Goal: Task Accomplishment & Management: Use online tool/utility

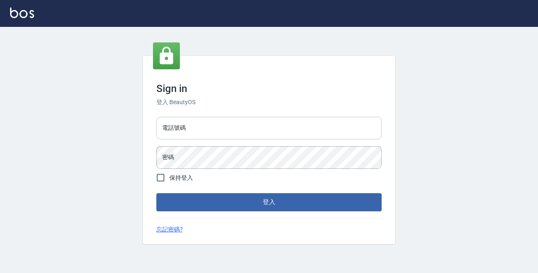
click at [168, 132] on input "電話號碼" at bounding box center [268, 128] width 225 height 23
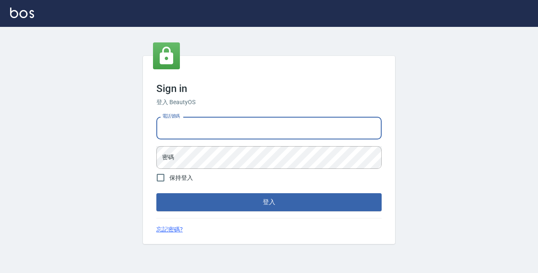
type input "89729295"
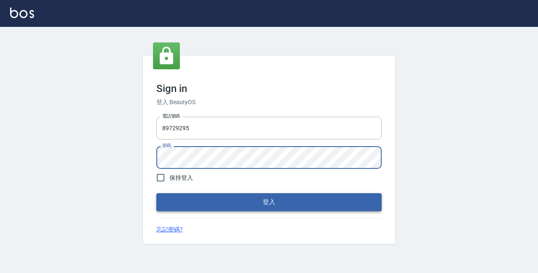
click at [360, 204] on button "登入" at bounding box center [268, 202] width 225 height 18
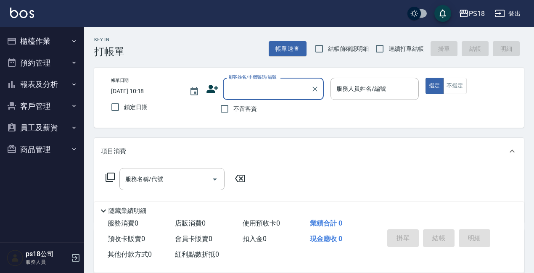
click at [21, 39] on button "櫃檯作業" at bounding box center [41, 41] width 77 height 22
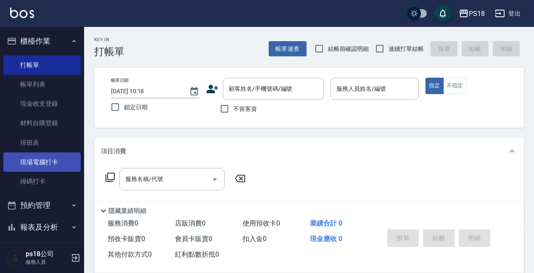
click at [43, 157] on link "現場電腦打卡" at bounding box center [41, 162] width 77 height 19
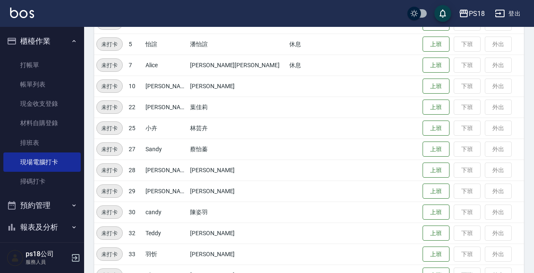
scroll to position [209, 0]
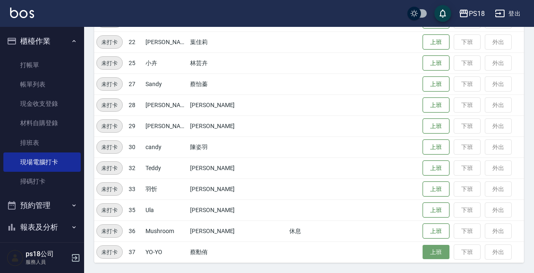
click at [422, 250] on button "上班" at bounding box center [435, 252] width 27 height 15
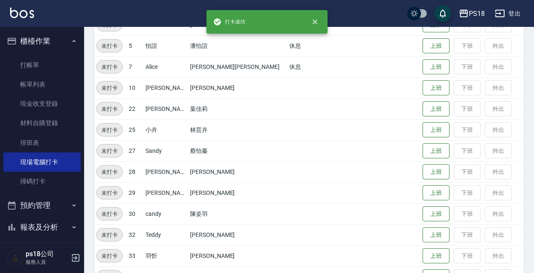
scroll to position [0, 0]
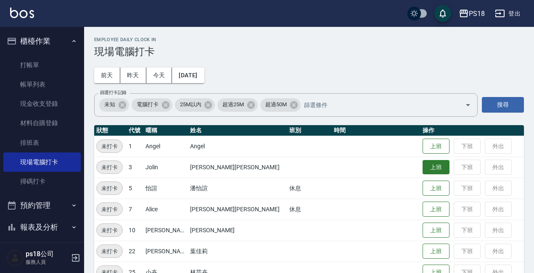
click at [422, 171] on button "上班" at bounding box center [435, 167] width 27 height 15
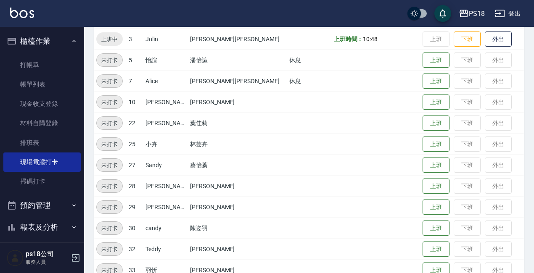
scroll to position [41, 0]
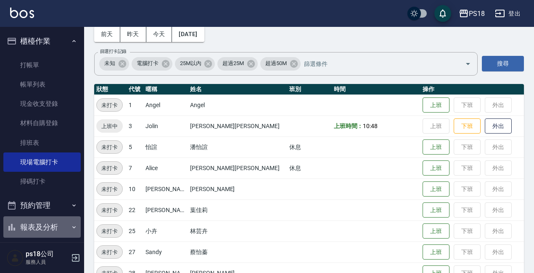
click at [52, 226] on button "報表及分析" at bounding box center [41, 227] width 77 height 22
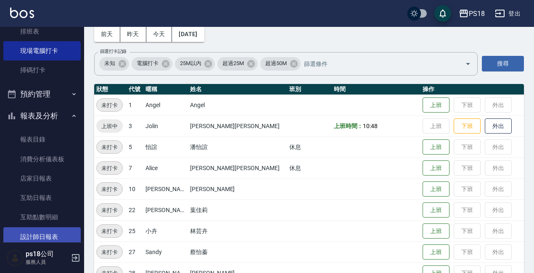
scroll to position [126, 0]
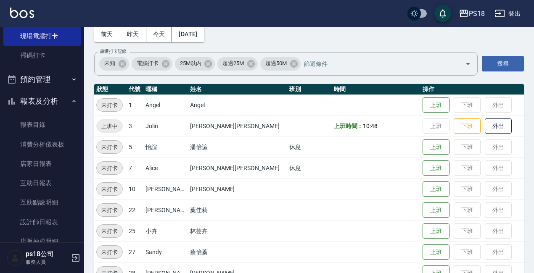
drag, startPoint x: 42, startPoint y: 217, endPoint x: 79, endPoint y: 208, distance: 37.7
click at [43, 217] on link "設計師日報表" at bounding box center [41, 222] width 77 height 19
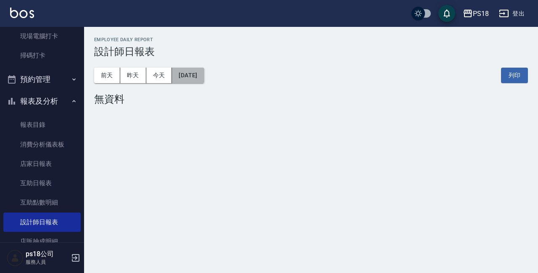
click at [204, 79] on button "[DATE]" at bounding box center [188, 76] width 32 height 16
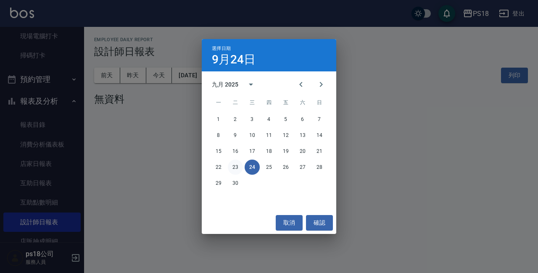
click at [237, 171] on button "23" at bounding box center [235, 167] width 15 height 15
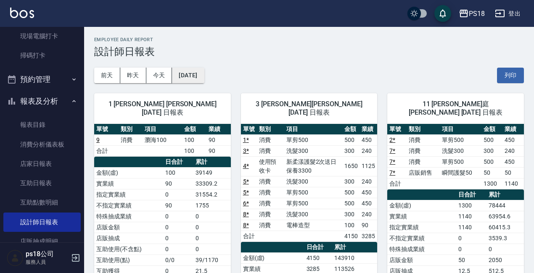
click at [204, 79] on button "[DATE]" at bounding box center [188, 76] width 32 height 16
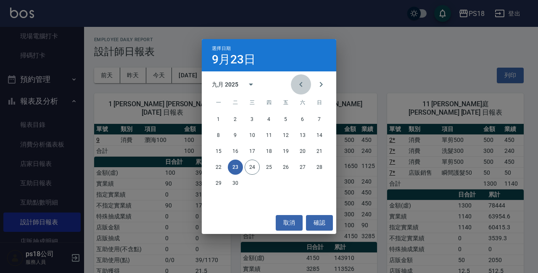
click at [305, 81] on icon "Previous month" at bounding box center [301, 84] width 10 height 10
click at [303, 167] on button "23" at bounding box center [302, 167] width 15 height 15
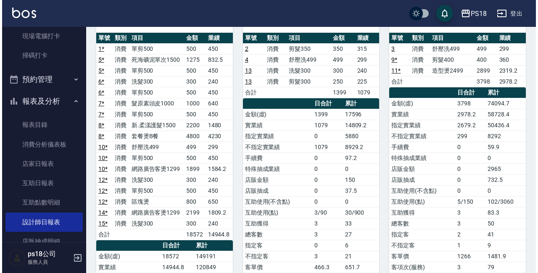
scroll to position [42, 0]
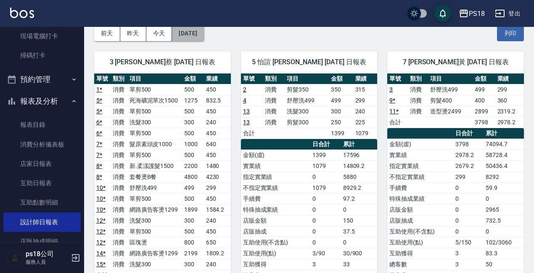
click at [204, 36] on button "[DATE]" at bounding box center [188, 34] width 32 height 16
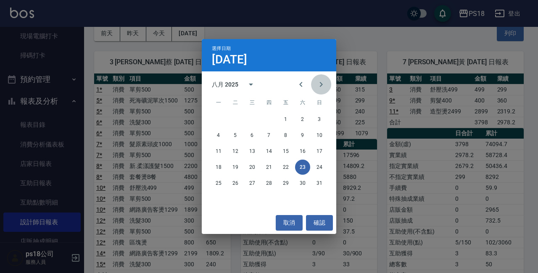
click at [319, 89] on icon "Next month" at bounding box center [321, 84] width 10 height 10
click at [235, 165] on button "23" at bounding box center [235, 167] width 15 height 15
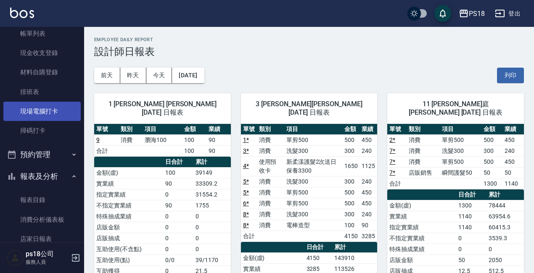
scroll to position [42, 0]
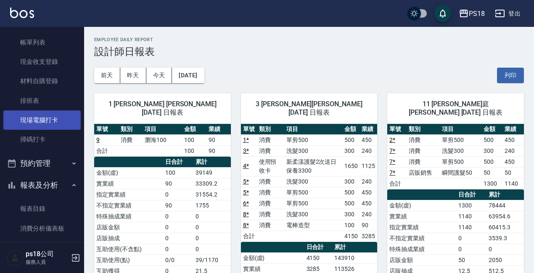
click at [25, 124] on link "現場電腦打卡" at bounding box center [41, 120] width 77 height 19
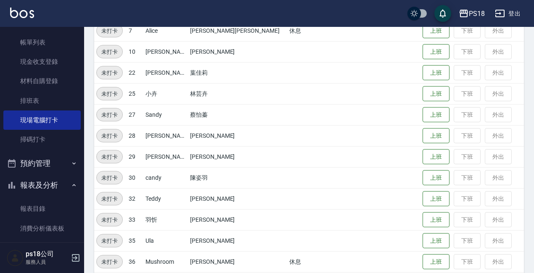
scroll to position [209, 0]
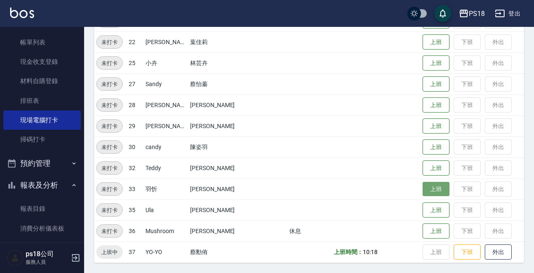
click at [422, 184] on button "上班" at bounding box center [435, 189] width 27 height 15
